Goal: Task Accomplishment & Management: Manage account settings

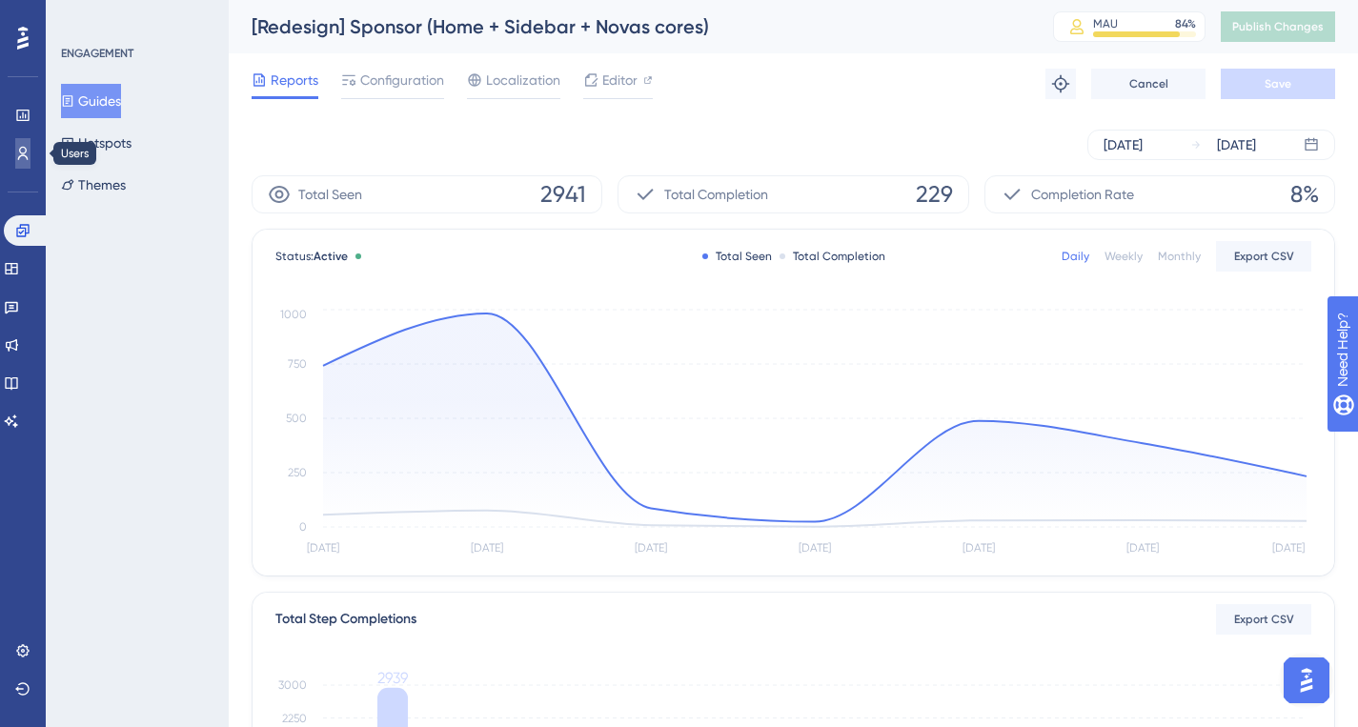
click at [15, 146] on link at bounding box center [22, 153] width 15 height 30
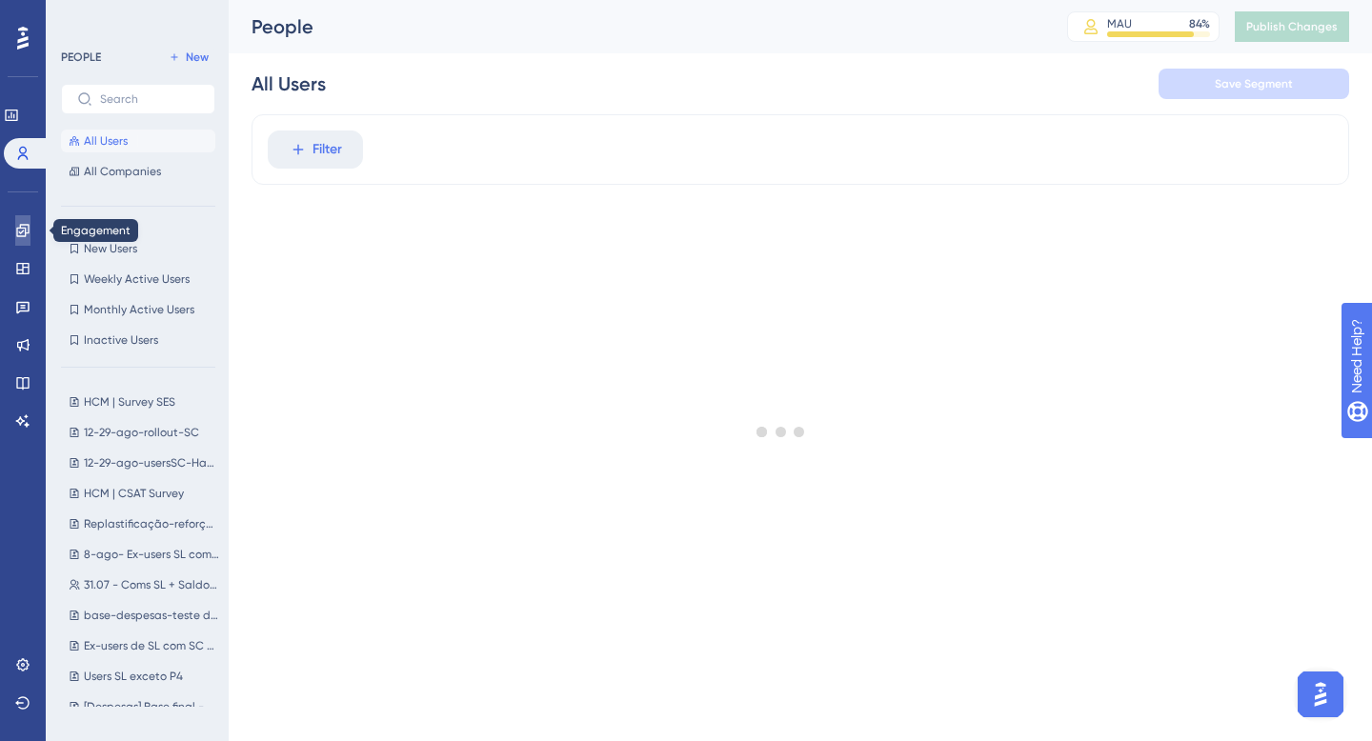
click at [26, 226] on icon at bounding box center [22, 230] width 15 height 15
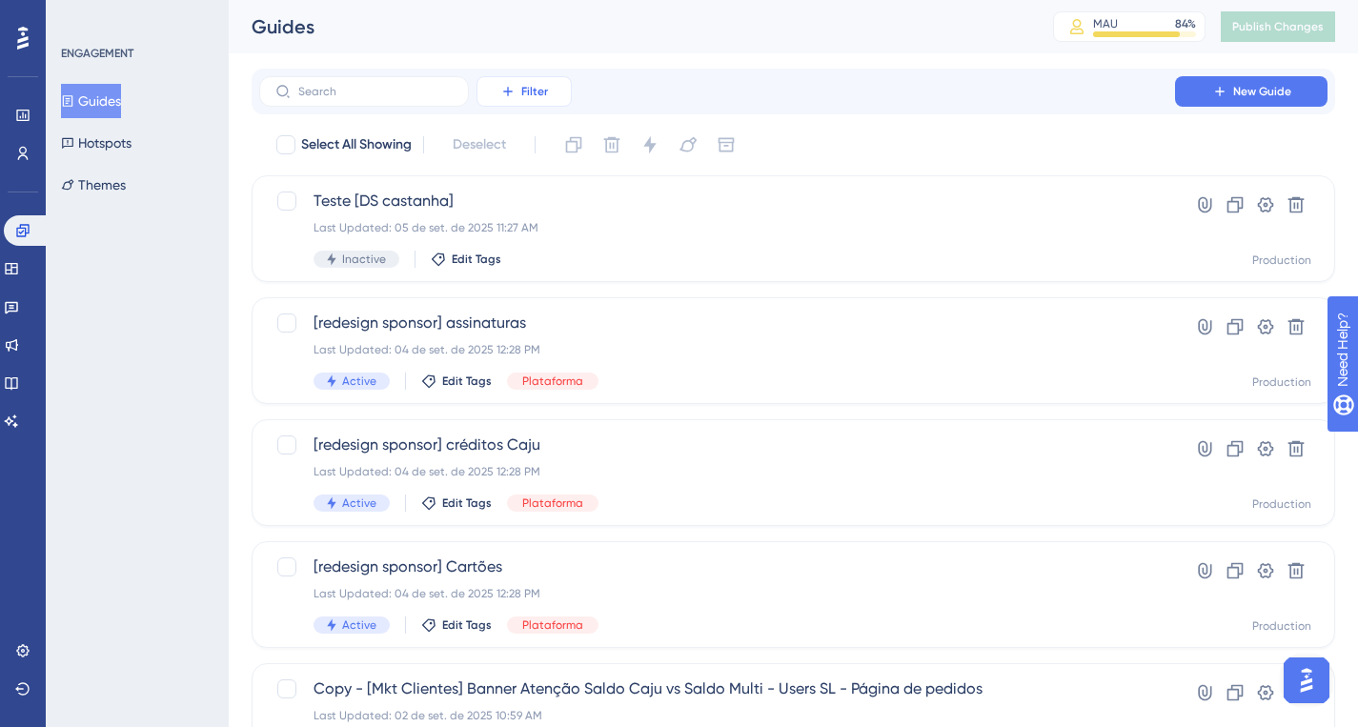
click at [521, 92] on span "Filter" at bounding box center [534, 91] width 27 height 15
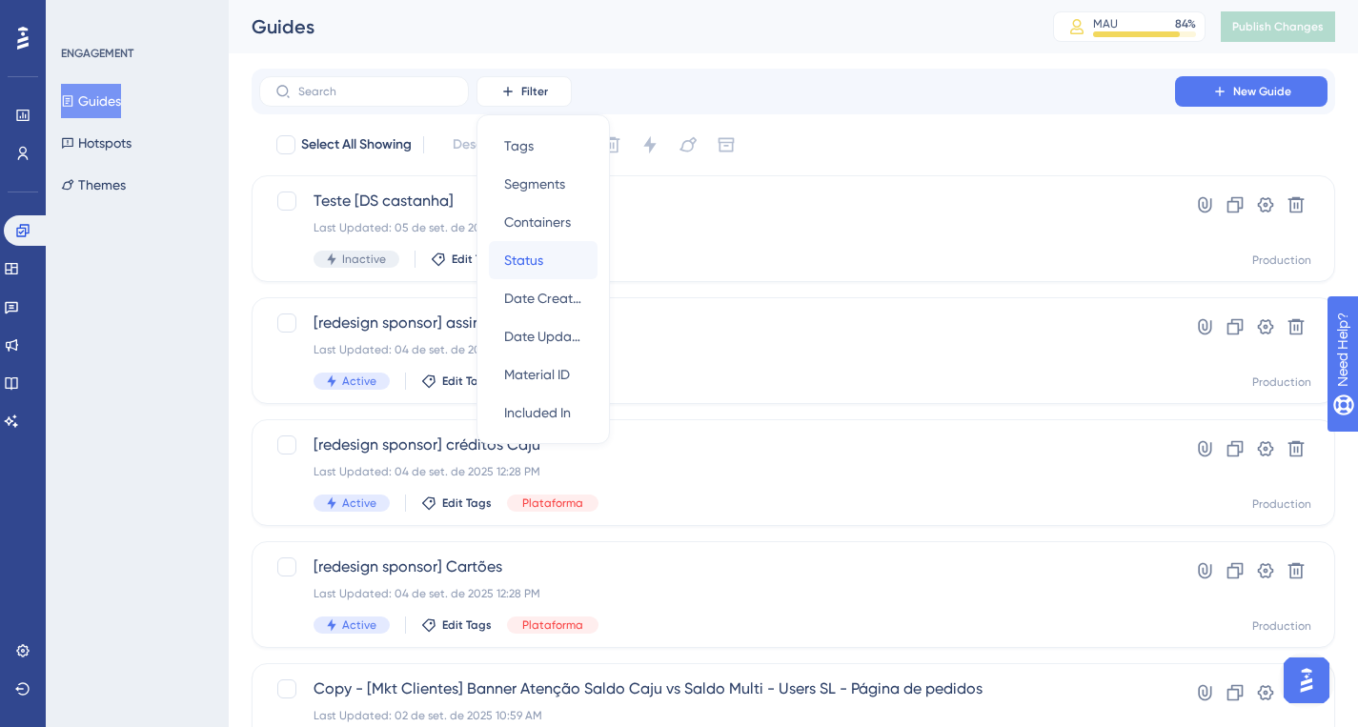
click at [535, 260] on span "Status" at bounding box center [523, 260] width 39 height 23
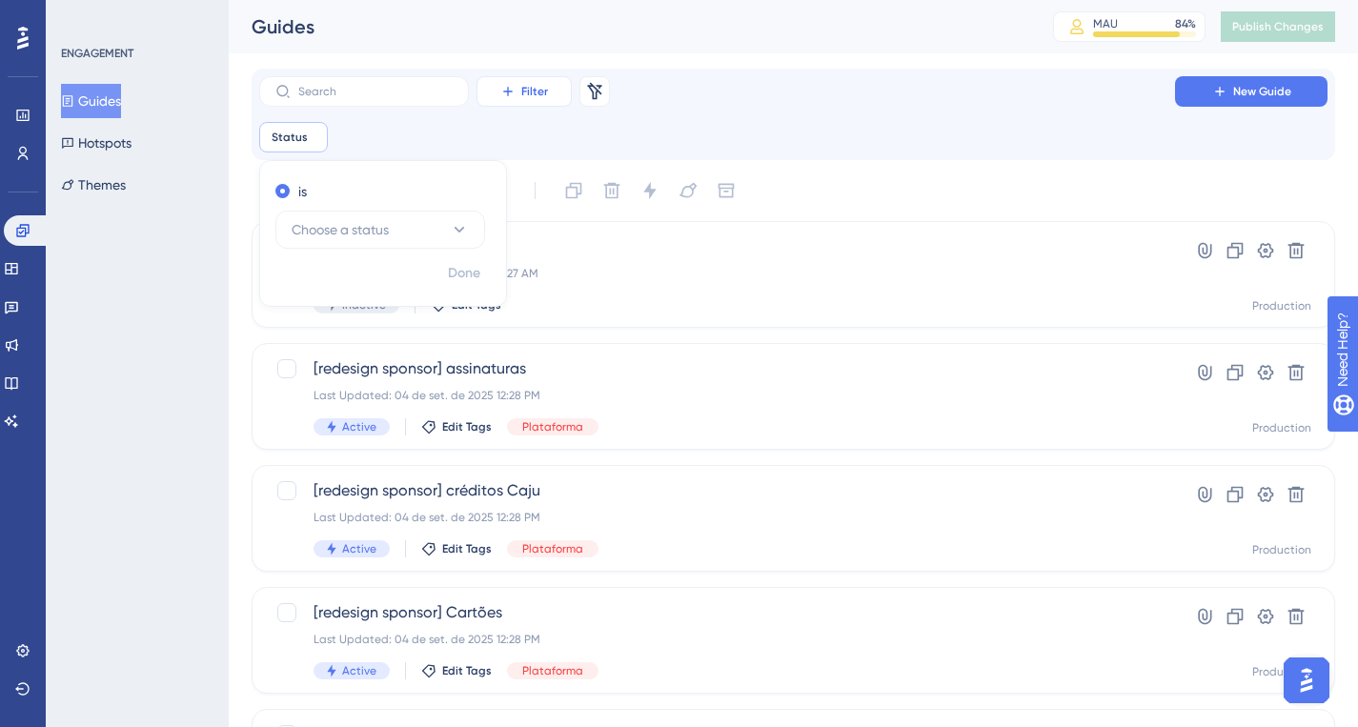
click at [536, 88] on span "Filter" at bounding box center [534, 91] width 27 height 15
click at [528, 144] on span "Tags" at bounding box center [519, 145] width 30 height 23
click at [313, 141] on icon at bounding box center [313, 136] width 11 height 11
click at [333, 224] on span "Choose a tag" at bounding box center [333, 229] width 82 height 23
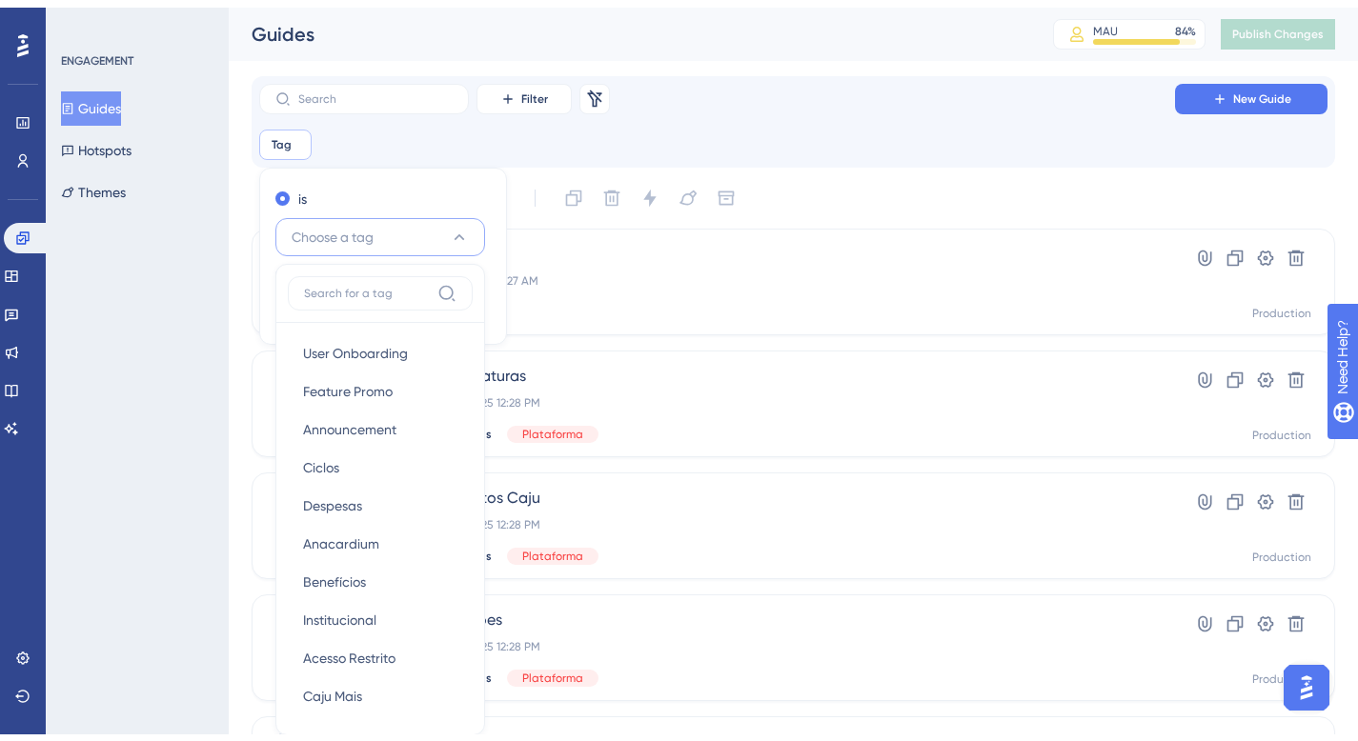
scroll to position [125, 0]
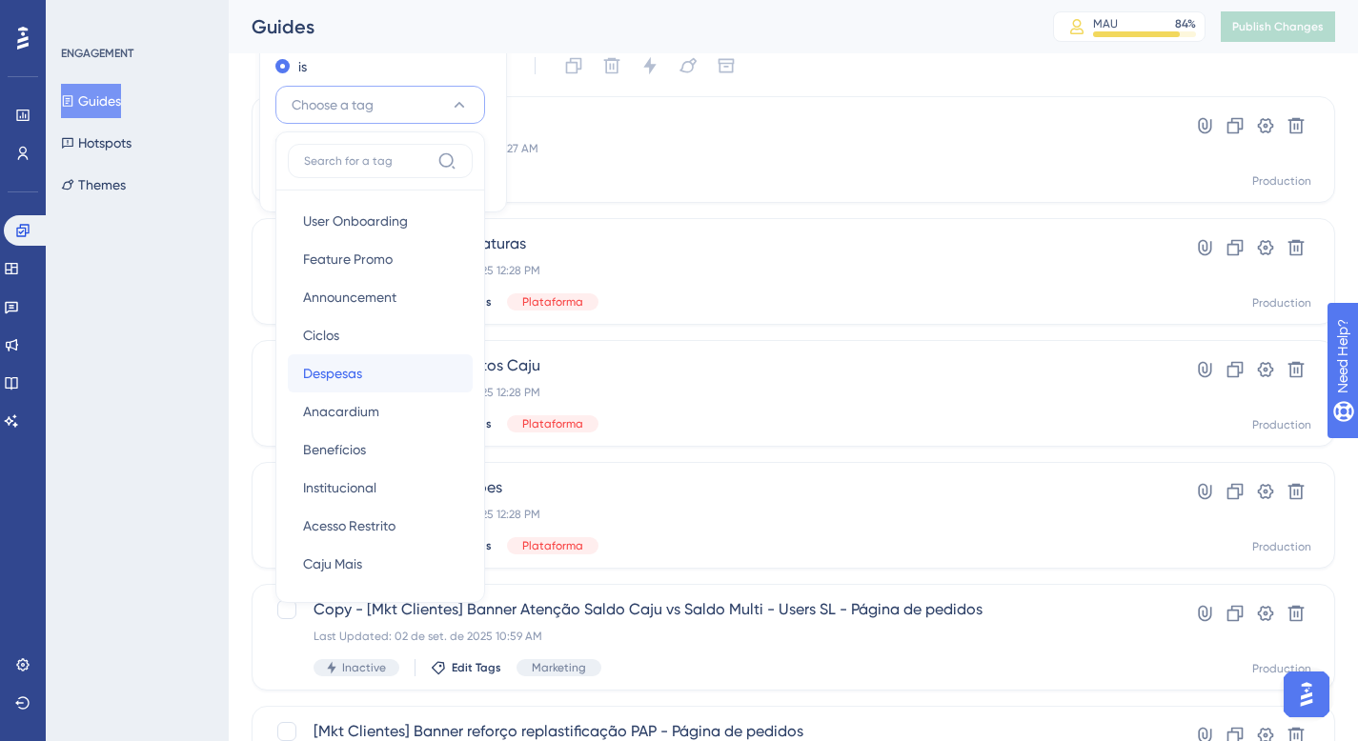
click at [341, 375] on span "Despesas" at bounding box center [332, 373] width 59 height 23
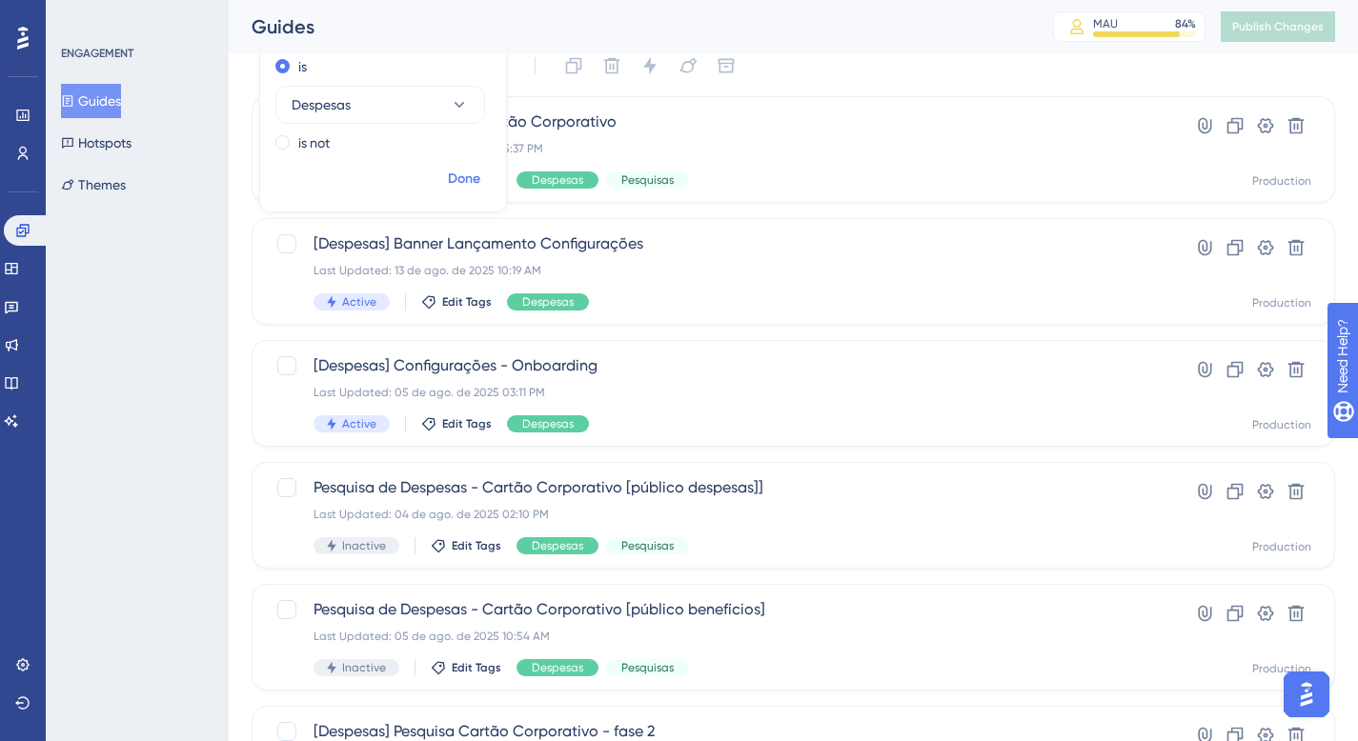
click at [459, 175] on span "Done" at bounding box center [464, 179] width 32 height 23
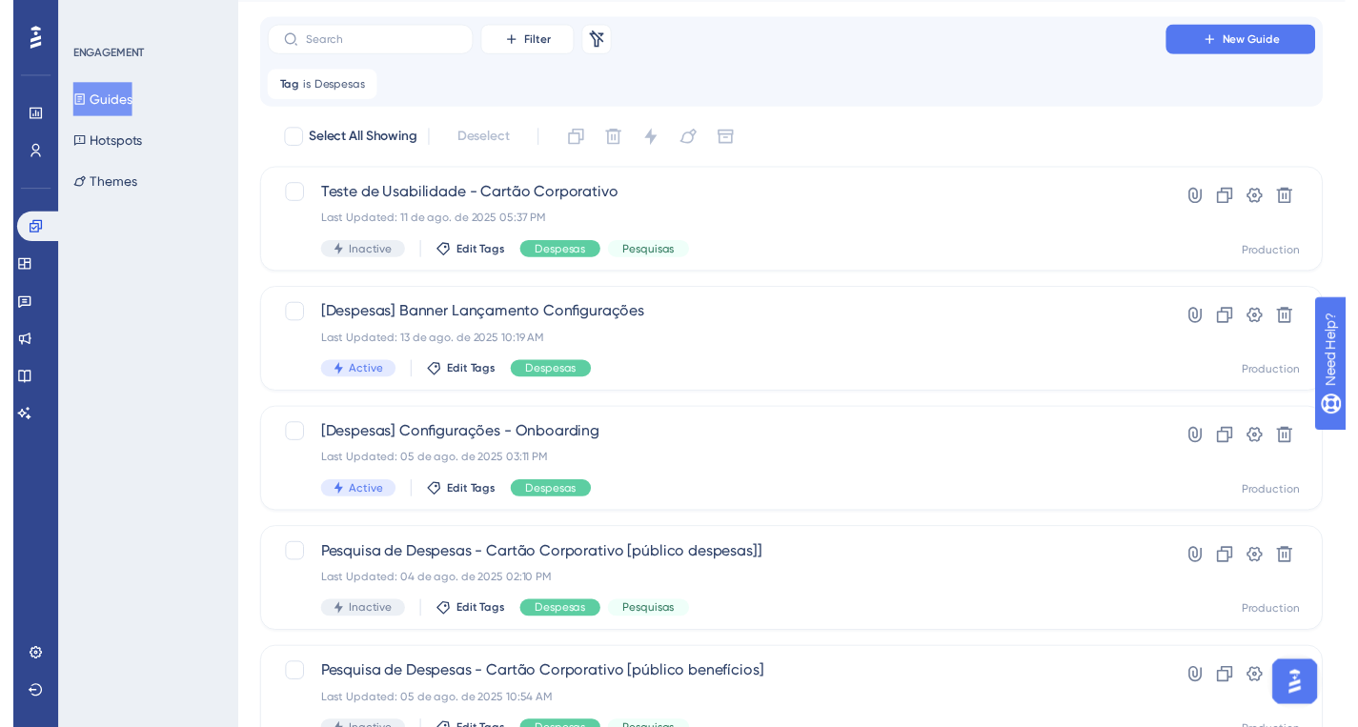
scroll to position [0, 0]
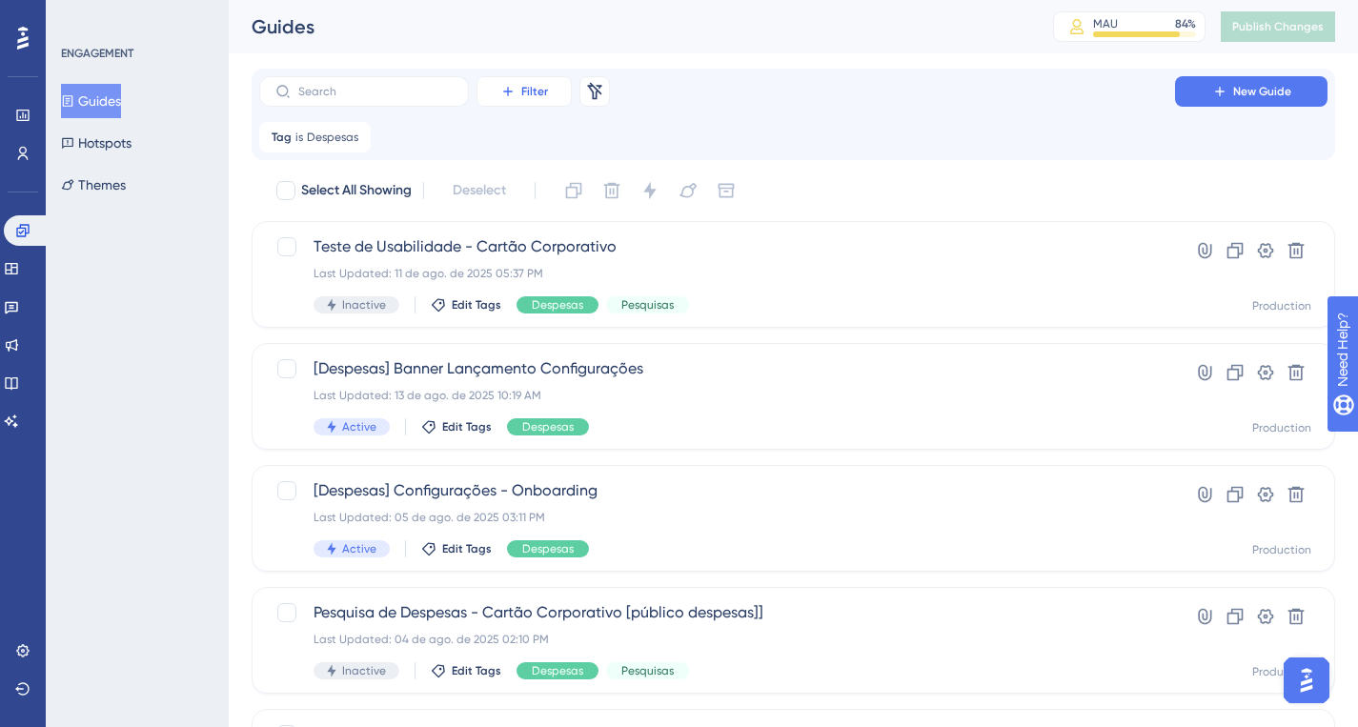
click at [531, 94] on span "Filter" at bounding box center [534, 91] width 27 height 15
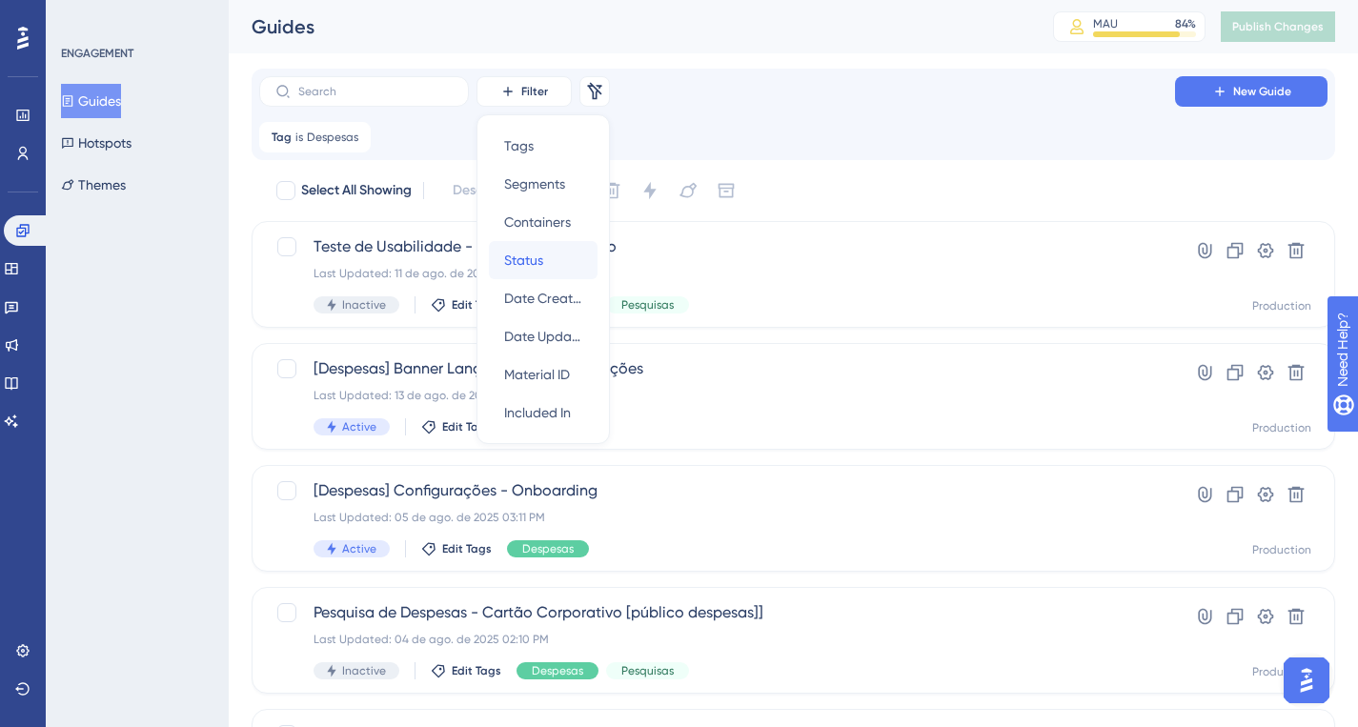
click at [563, 263] on div "Status Status" at bounding box center [543, 260] width 78 height 38
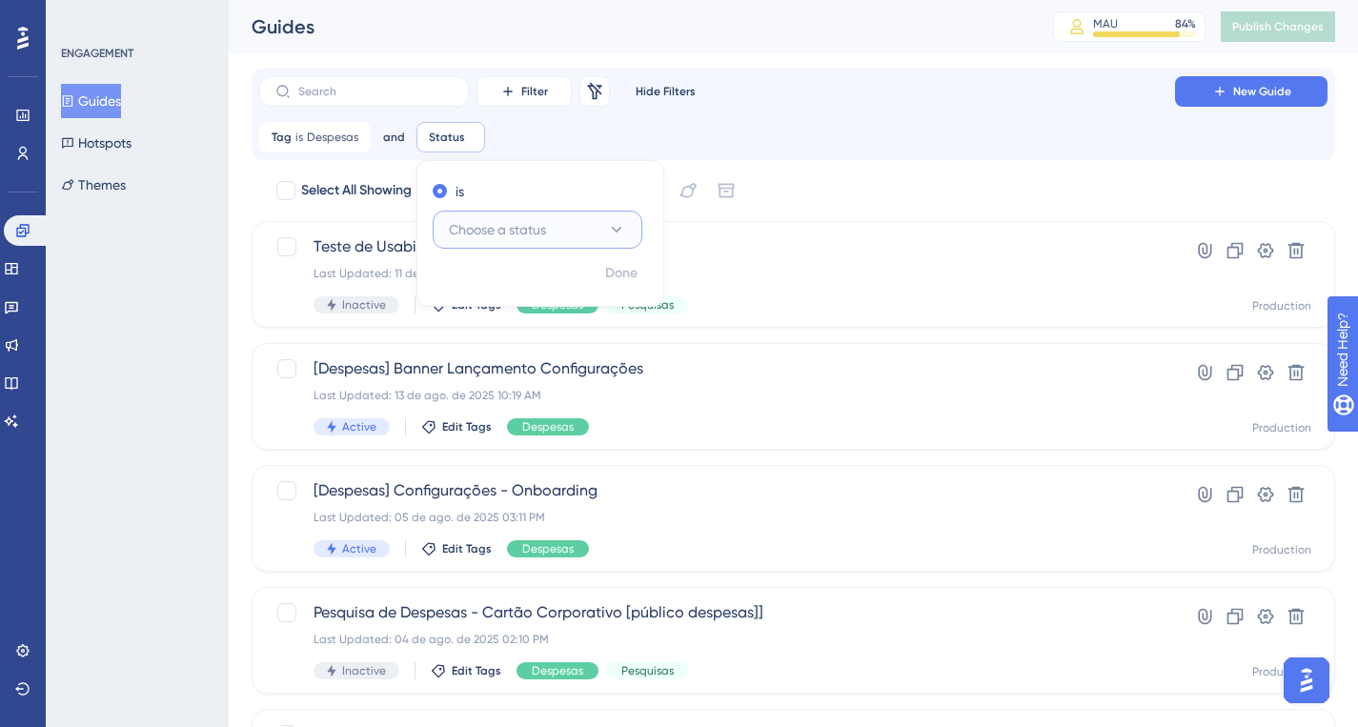
click at [520, 234] on span "Choose a status" at bounding box center [497, 229] width 97 height 23
click at [495, 287] on span "Active" at bounding box center [479, 287] width 38 height 23
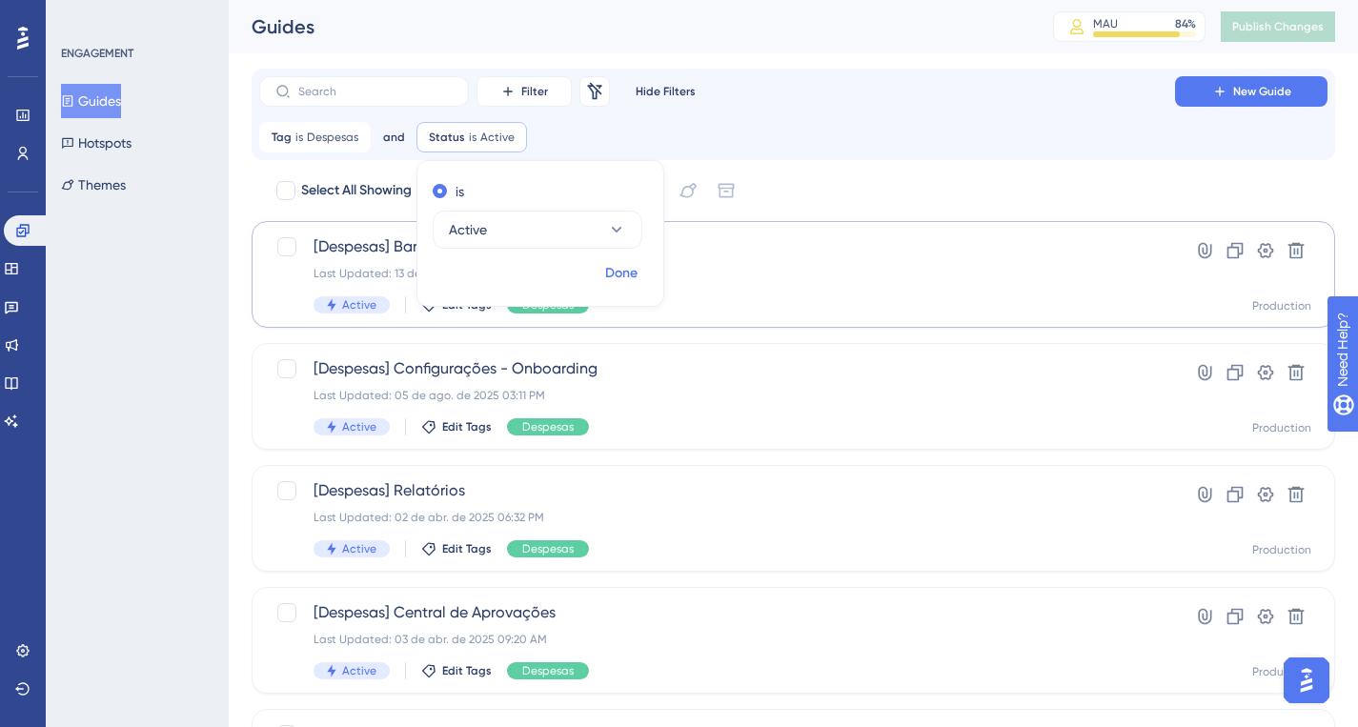
click at [616, 271] on span "Done" at bounding box center [621, 273] width 32 height 23
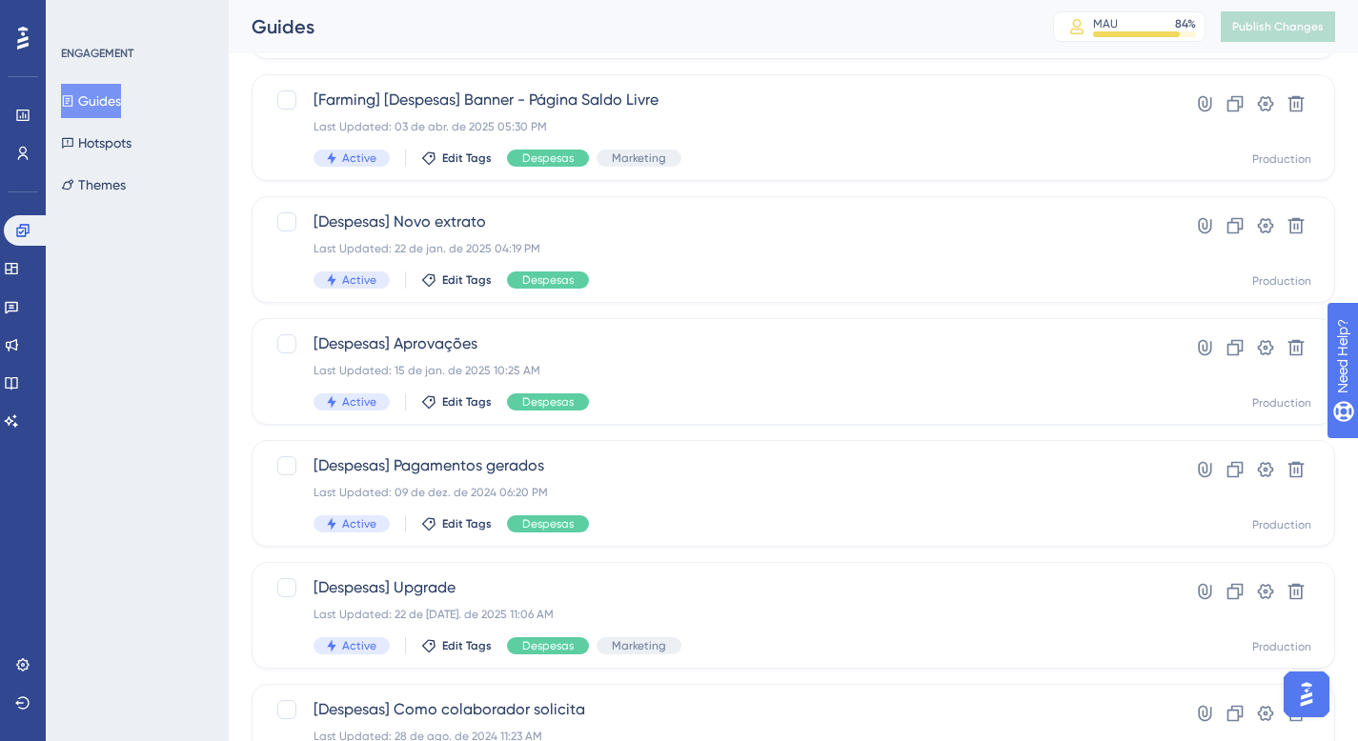
scroll to position [783, 0]
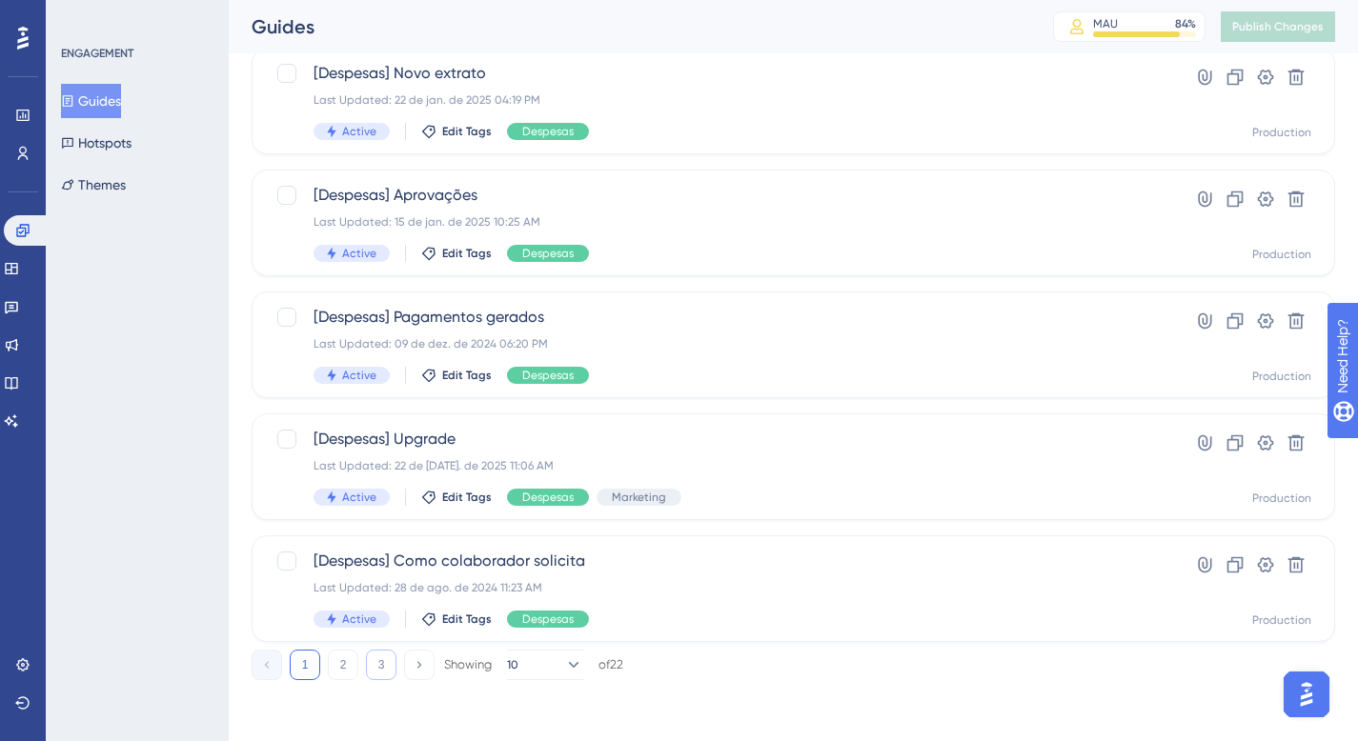
click at [383, 664] on button "3" at bounding box center [381, 665] width 30 height 30
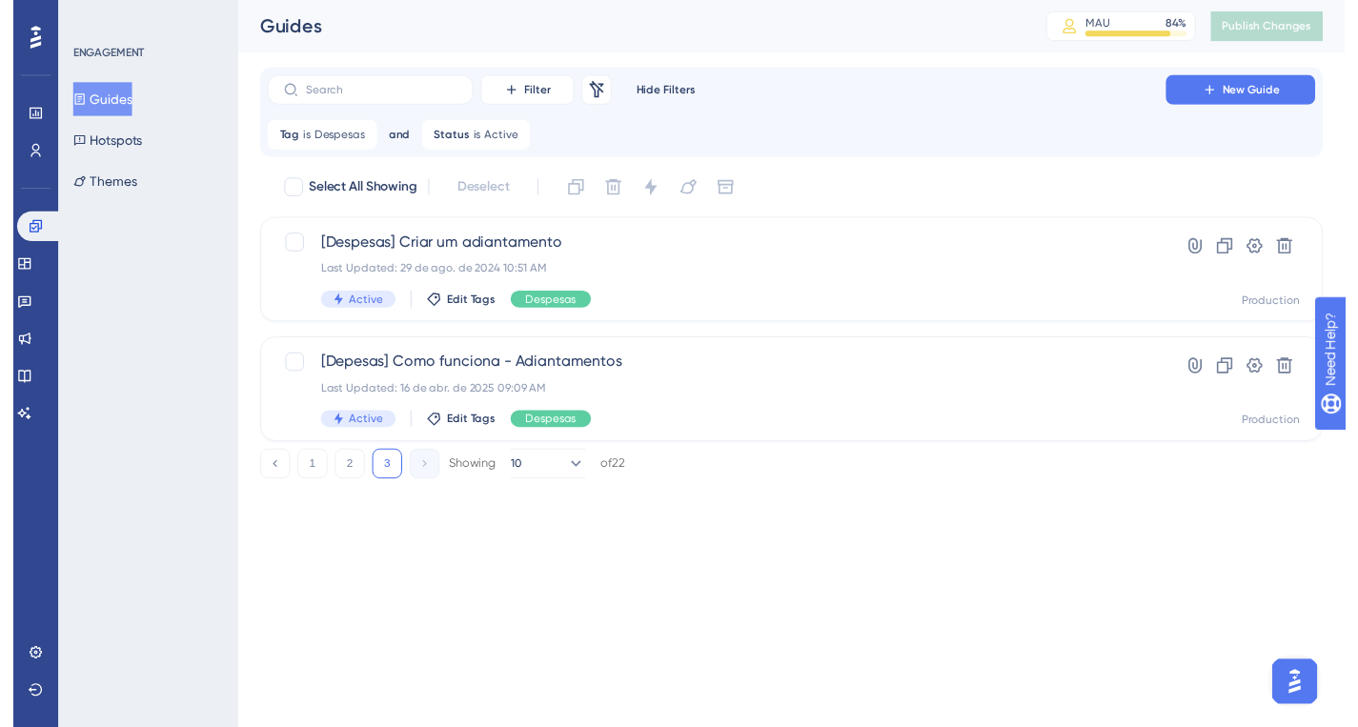
scroll to position [0, 0]
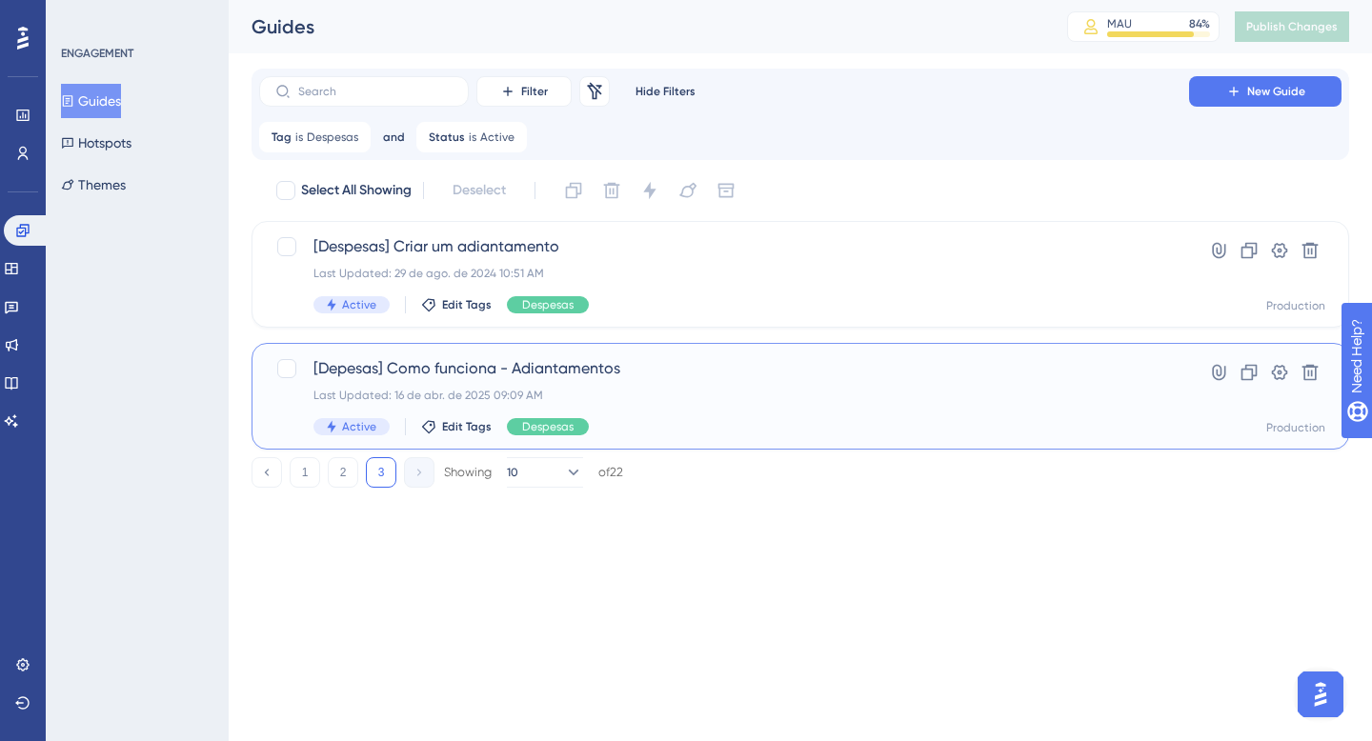
click at [666, 395] on div "Last Updated: 16 de abr. de 2025 09:09 AM" at bounding box center [723, 395] width 821 height 15
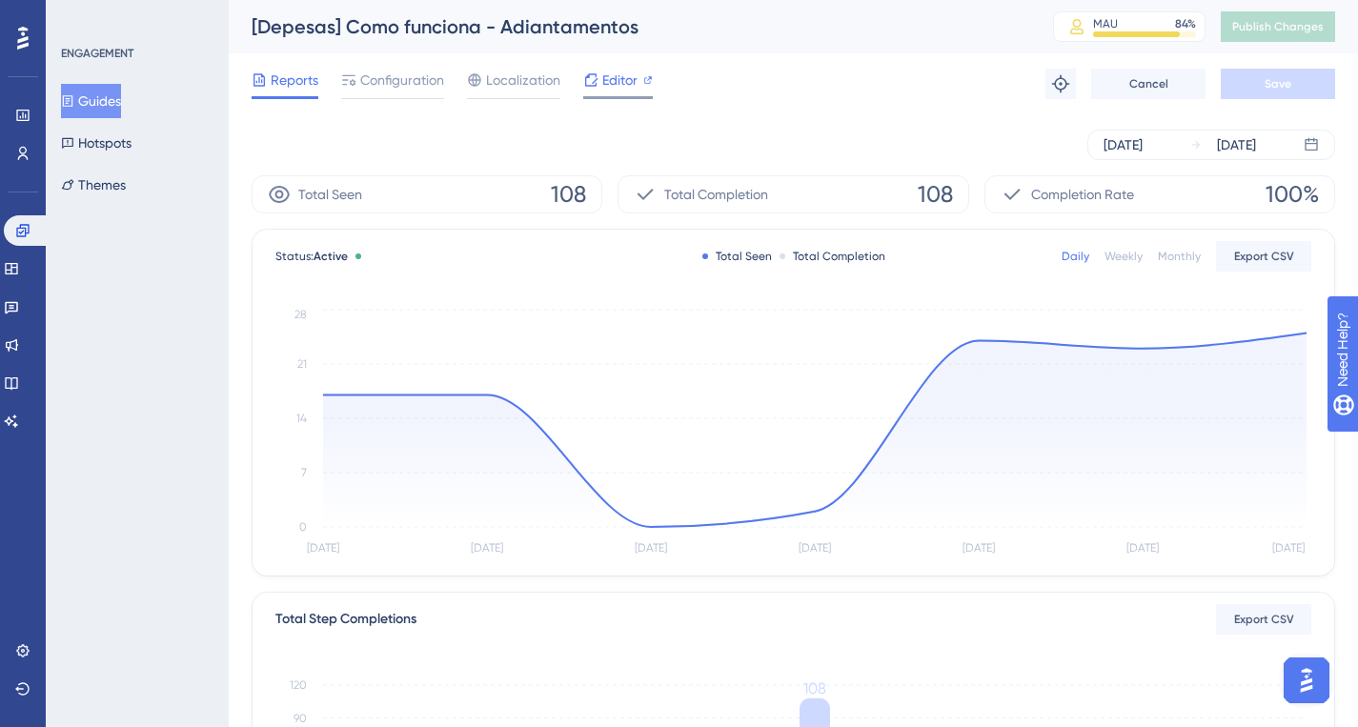
click at [616, 82] on span "Editor" at bounding box center [619, 80] width 35 height 23
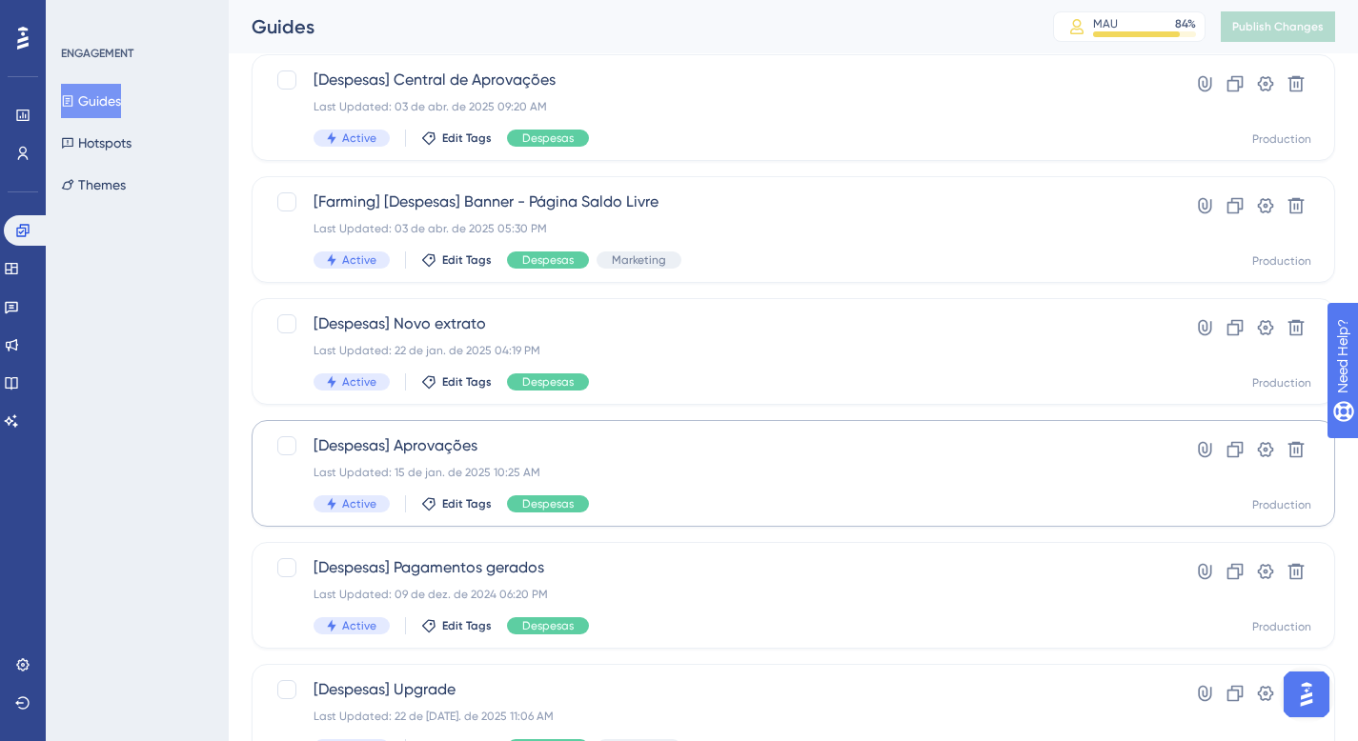
scroll to position [624, 0]
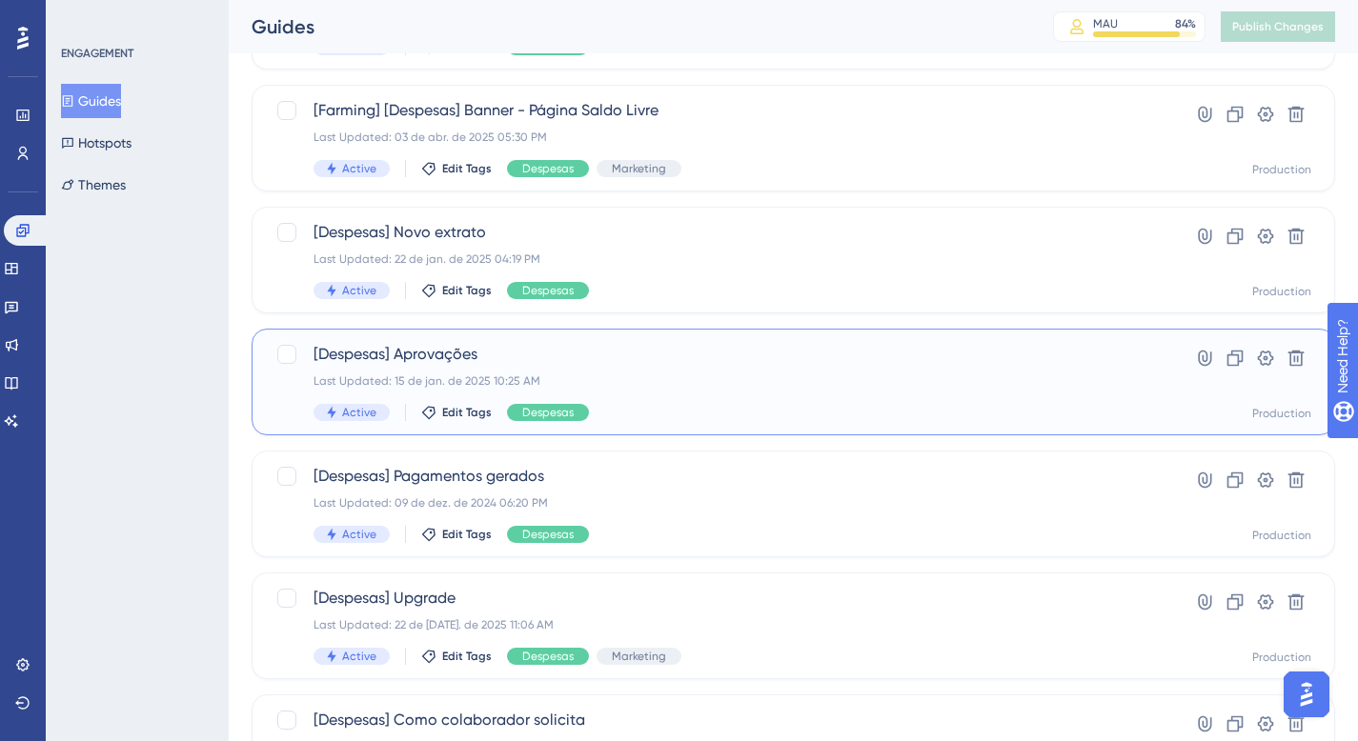
click at [818, 389] on div "[Despesas] Aprovações Last Updated: 15 de jan. de 2025 10:25 AM Active Edit Tag…" at bounding box center [716, 382] width 807 height 78
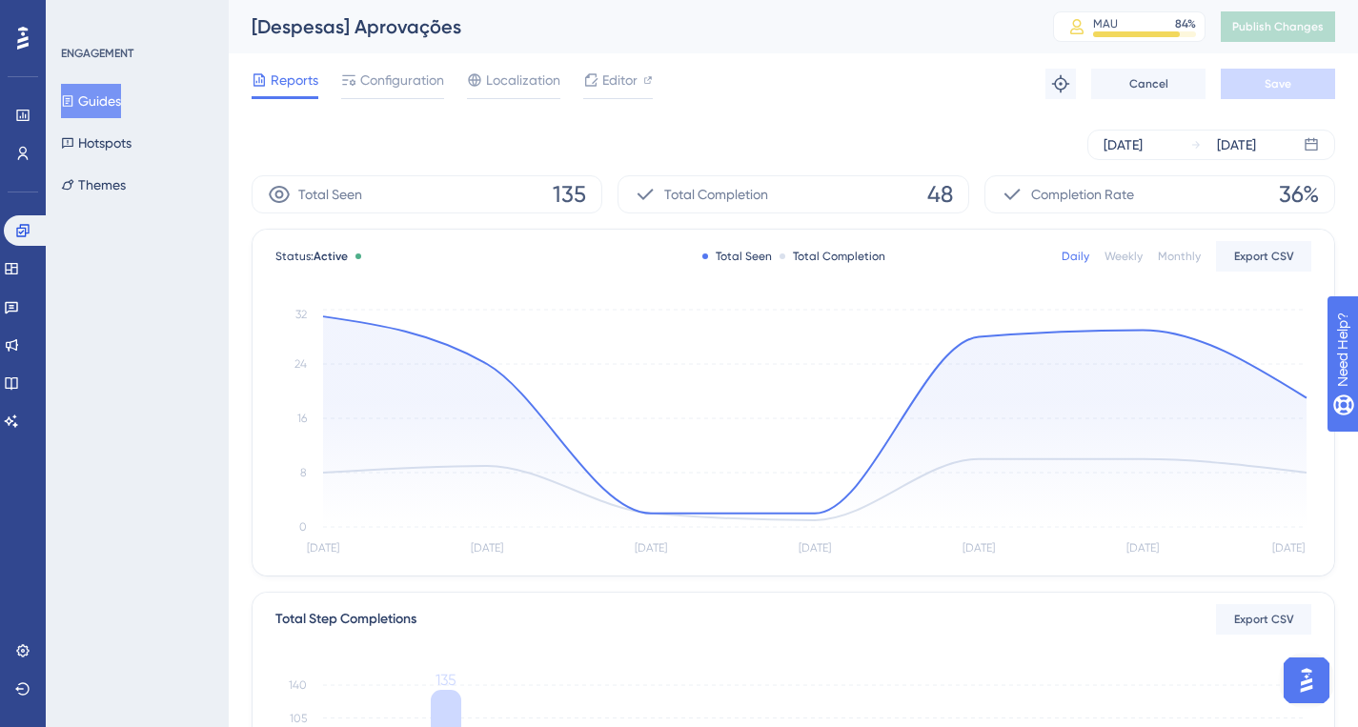
click at [983, 126] on div "Sep 04 2025 Sep 10 2025" at bounding box center [793, 144] width 1083 height 61
drag, startPoint x: 752, startPoint y: 115, endPoint x: 738, endPoint y: 110, distance: 14.5
click at [752, 115] on div "Sep 04 2025 Sep 10 2025" at bounding box center [793, 144] width 1083 height 61
click at [628, 85] on span "Editor" at bounding box center [619, 80] width 35 height 23
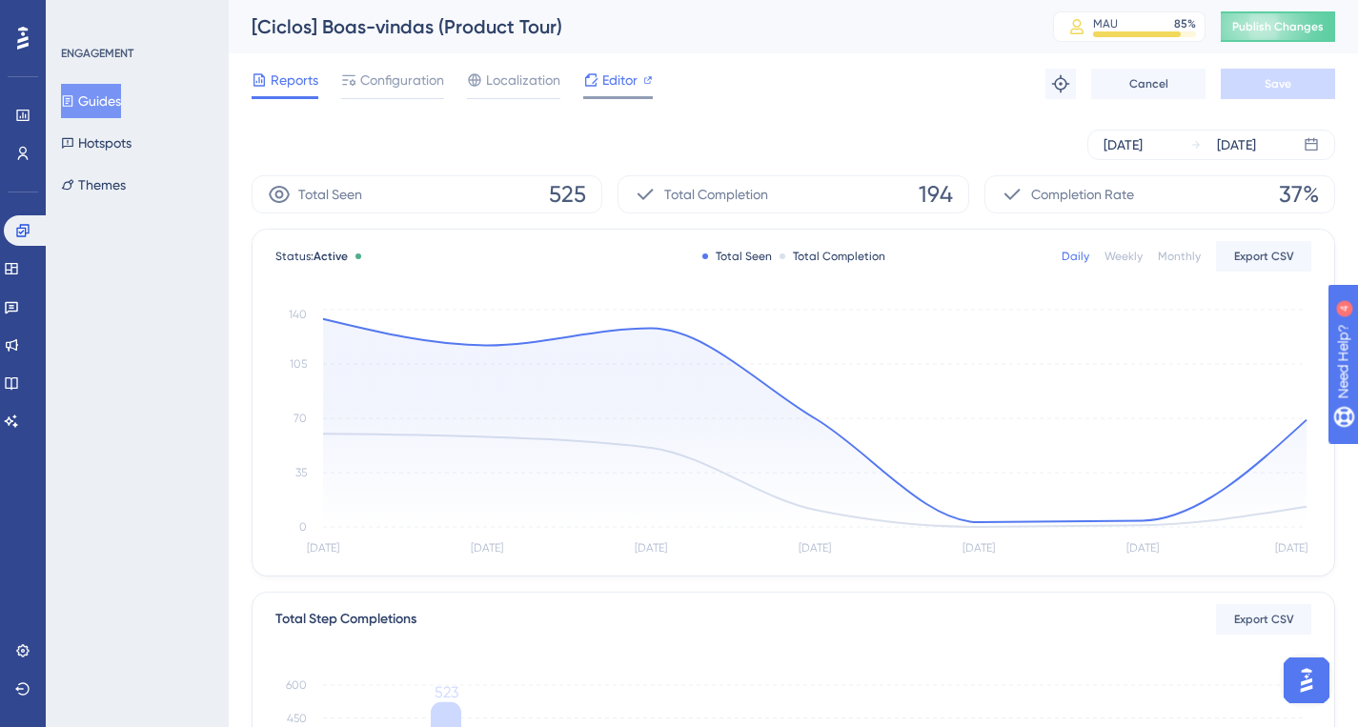
click at [609, 77] on span "Editor" at bounding box center [619, 80] width 35 height 23
